Goal: Navigation & Orientation: Go to known website

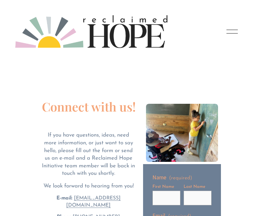
click at [229, 37] on button "Open Menu Close Menu" at bounding box center [231, 32] width 15 height 12
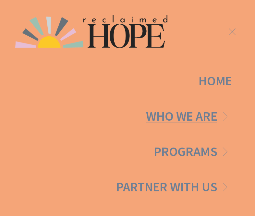
click at [212, 78] on link "Home" at bounding box center [214, 81] width 33 height 13
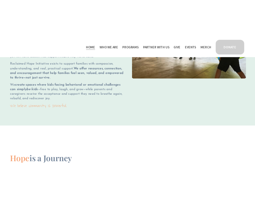
scroll to position [703, 0]
